Goal: Transaction & Acquisition: Purchase product/service

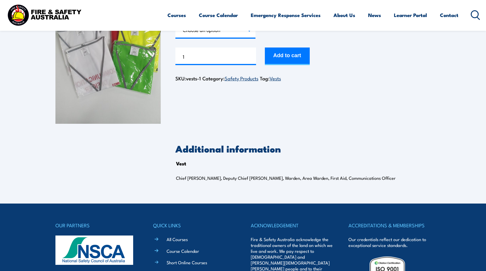
scroll to position [59, 0]
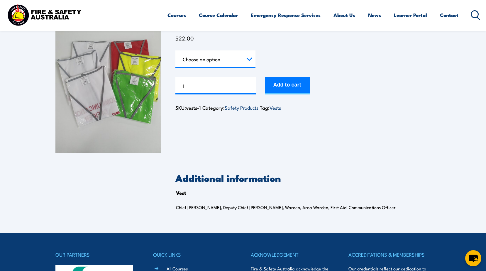
click at [244, 61] on select "Choose an option Chief [PERSON_NAME] Deputy Chief Warden Warden Area Warden Fir…" at bounding box center [215, 59] width 80 height 18
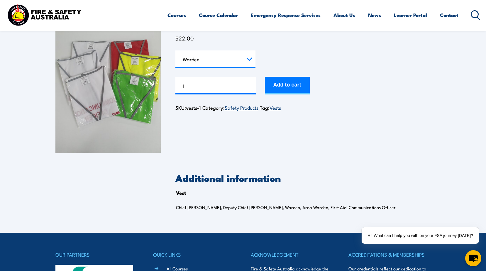
click at [175, 50] on select "Choose an option Chief [PERSON_NAME] Deputy Chief Warden Warden Area Warden Fir…" at bounding box center [215, 59] width 80 height 18
select select "Warden"
